Goal: Transaction & Acquisition: Purchase product/service

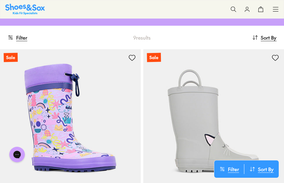
scroll to position [98, 0]
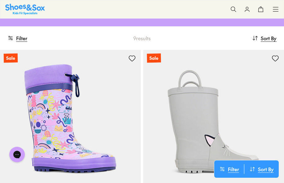
click at [89, 95] on img at bounding box center [70, 120] width 141 height 141
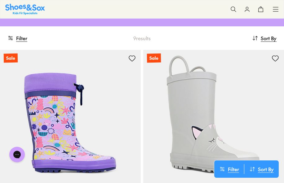
click at [177, 82] on img at bounding box center [213, 120] width 141 height 141
